Goal: Task Accomplishment & Management: Complete application form

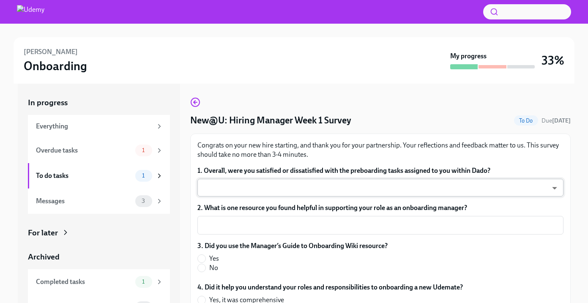
click at [315, 187] on body "[PERSON_NAME] Onboarding My progress 33% In progress Everything Overdue tasks 1…" at bounding box center [294, 163] width 588 height 327
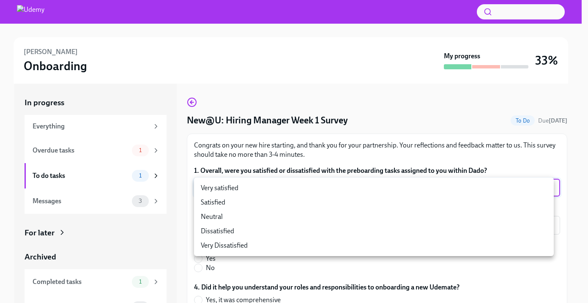
click at [315, 187] on li "Very satisfied" at bounding box center [374, 188] width 360 height 14
type input "rkIAo4twF"
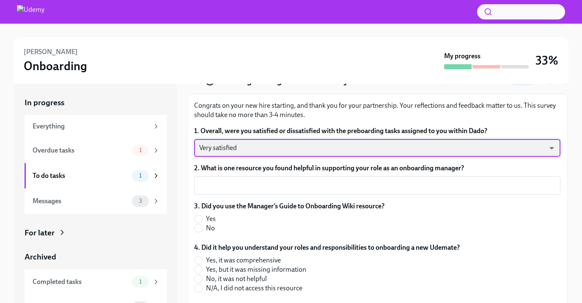
scroll to position [40, 0]
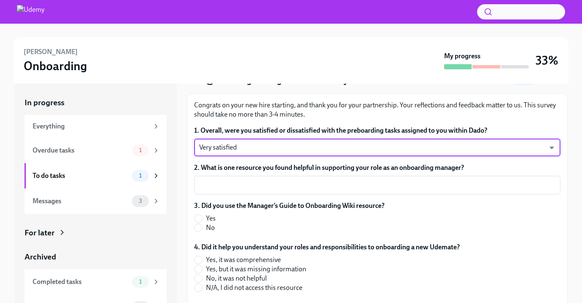
click at [315, 187] on textarea "2. What is one resource you found helpful in supporting your role as an onboard…" at bounding box center [377, 185] width 356 height 10
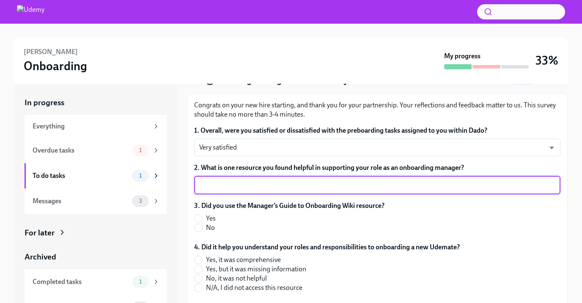
click at [205, 228] on label "No" at bounding box center [285, 227] width 183 height 9
click at [202, 228] on input "No" at bounding box center [198, 228] width 8 height 8
radio input "true"
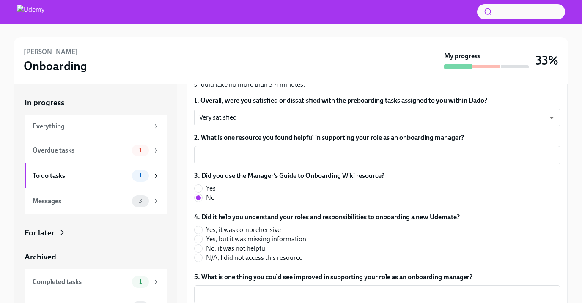
scroll to position [71, 0]
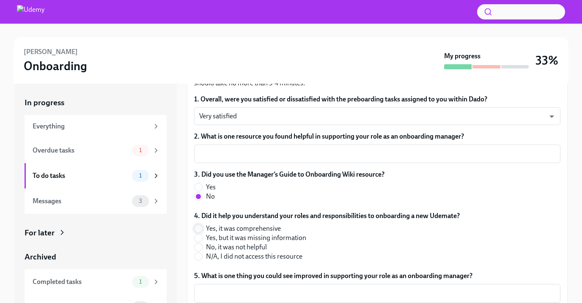
click at [201, 227] on input "Yes, it was comprehensive" at bounding box center [198, 229] width 8 height 8
radio input "true"
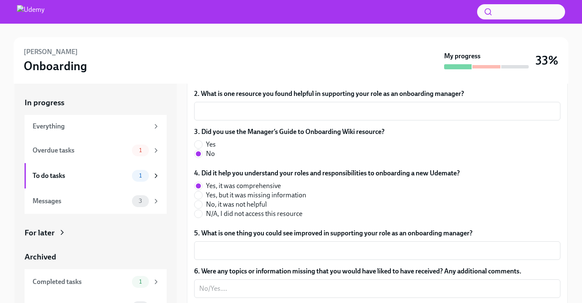
scroll to position [140, 0]
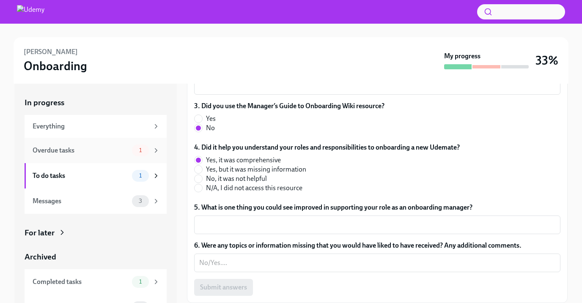
click at [90, 149] on div "Overdue tasks" at bounding box center [81, 150] width 96 height 9
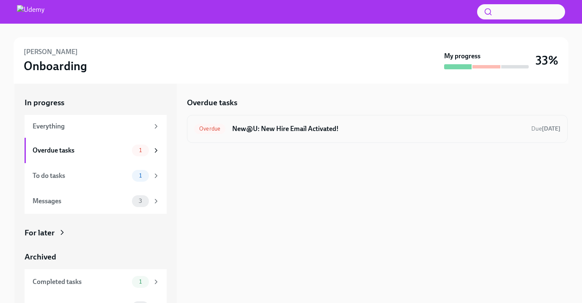
click at [290, 133] on h6 "New@U: New Hire Email Activated!" at bounding box center [378, 128] width 292 height 9
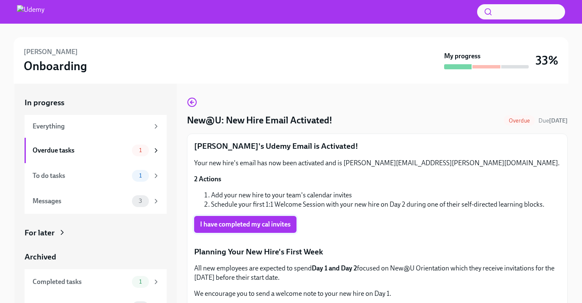
click at [240, 227] on span "I have completed my cal invites" at bounding box center [245, 224] width 90 height 8
